Goal: Task Accomplishment & Management: Manage account settings

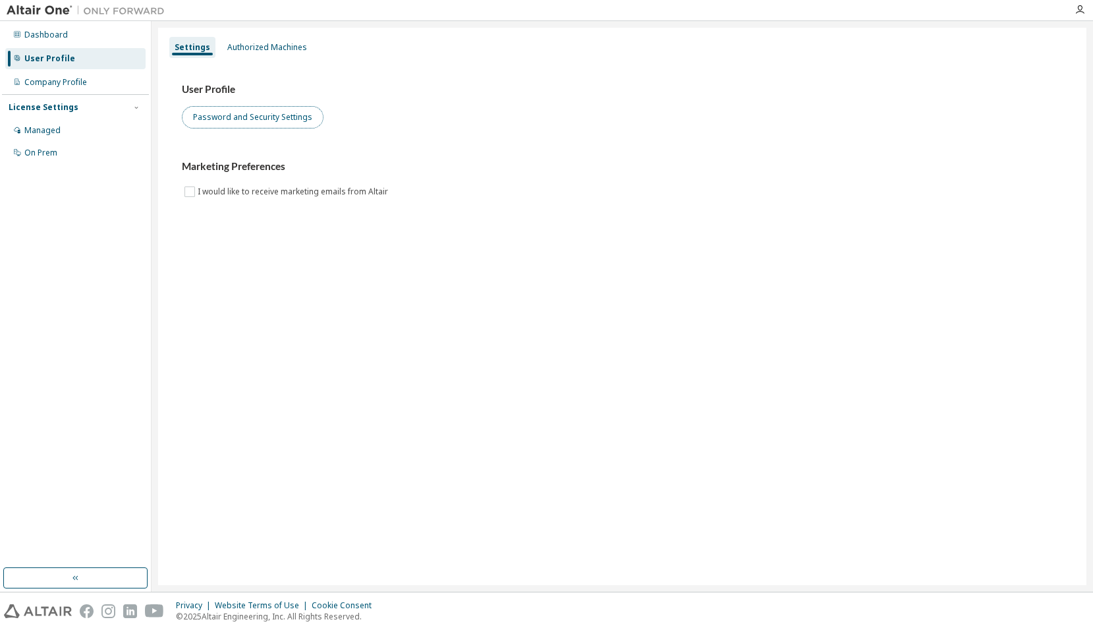
click at [256, 119] on button "Password and Security Settings" at bounding box center [253, 117] width 142 height 22
click at [72, 80] on div "Company Profile" at bounding box center [55, 82] width 63 height 11
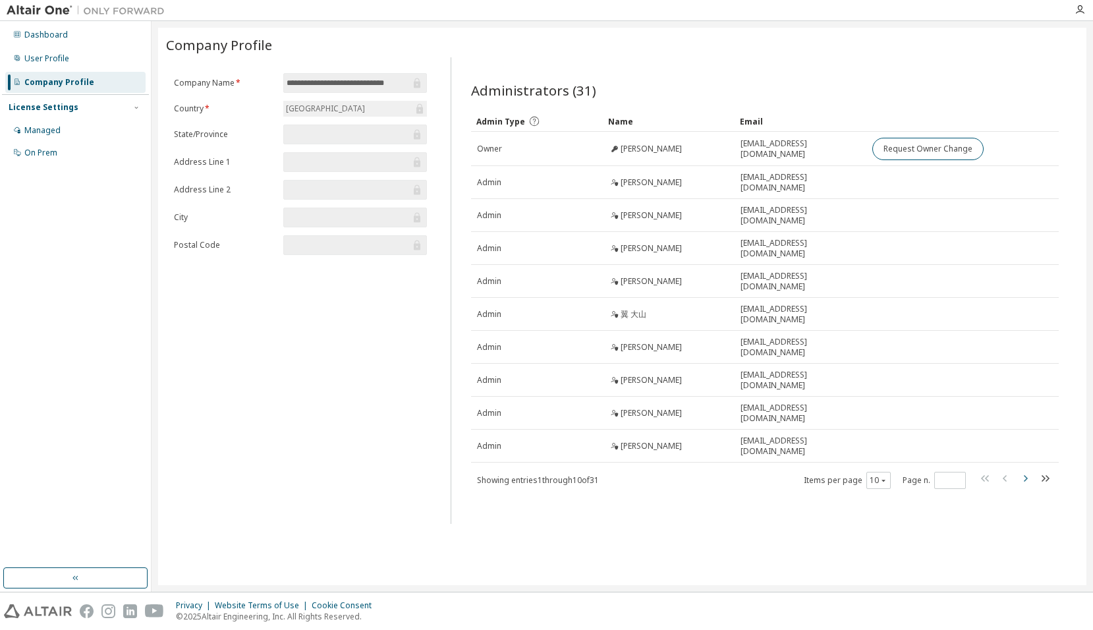
click at [1025, 470] on icon "button" at bounding box center [1025, 478] width 16 height 16
type input "*"
click at [58, 57] on div "User Profile" at bounding box center [46, 58] width 45 height 11
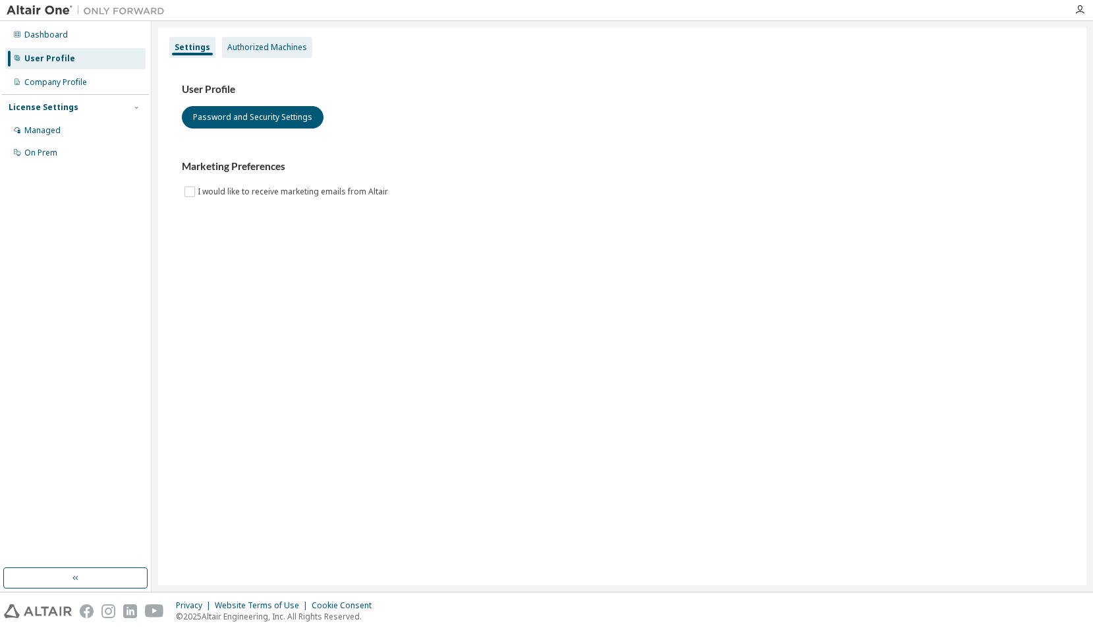
click at [267, 48] on div "Authorized Machines" at bounding box center [267, 47] width 80 height 11
